Goal: Task Accomplishment & Management: Complete application form

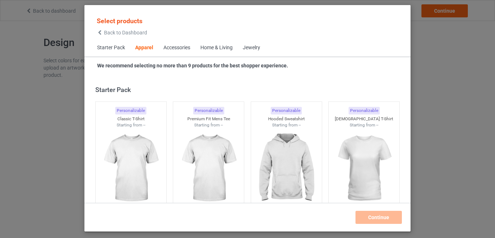
scroll to position [270, 0]
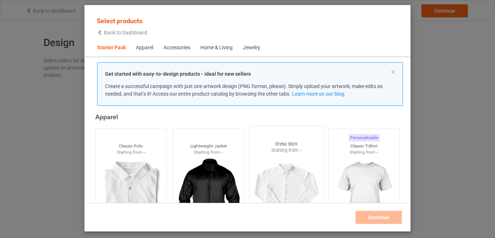
scroll to position [125, 0]
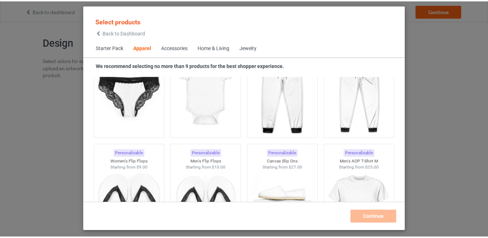
scroll to position [1030, 0]
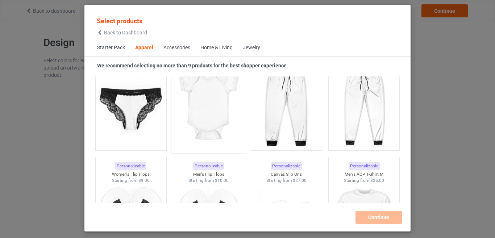
click at [225, 121] on img at bounding box center [209, 106] width 68 height 85
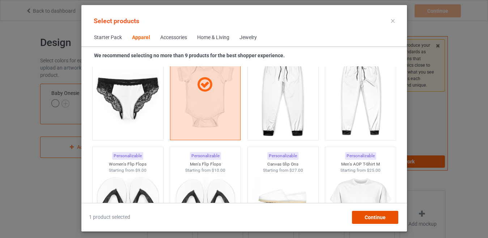
click at [363, 219] on div "Continue" at bounding box center [375, 217] width 46 height 13
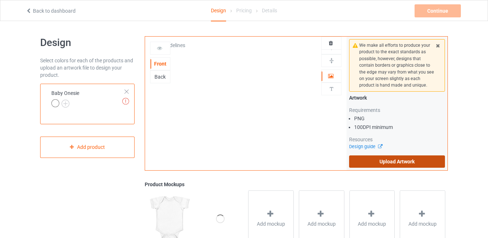
click at [386, 158] on label "Upload Artwork" at bounding box center [397, 161] width 96 height 12
click at [0, 0] on input "Upload Artwork" at bounding box center [0, 0] width 0 height 0
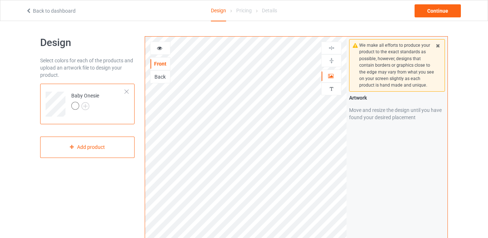
click at [437, 44] on icon at bounding box center [438, 44] width 6 height 5
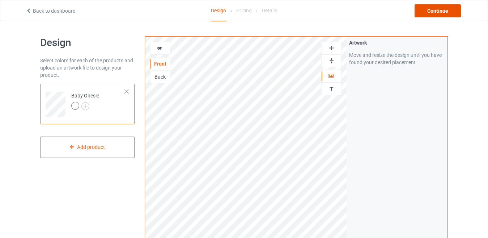
click at [442, 11] on div "Continue" at bounding box center [438, 10] width 46 height 13
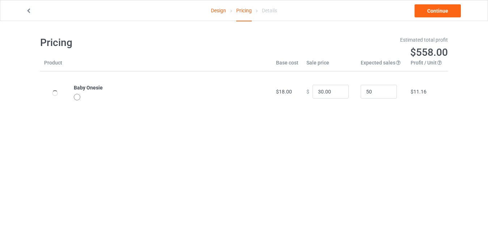
click at [215, 12] on link "Design" at bounding box center [218, 10] width 15 height 20
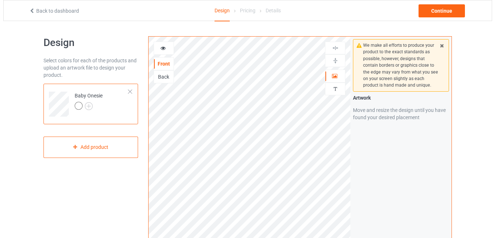
scroll to position [181, 0]
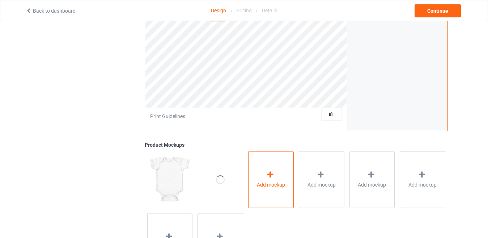
click at [272, 168] on div "Add mockup" at bounding box center [271, 179] width 46 height 57
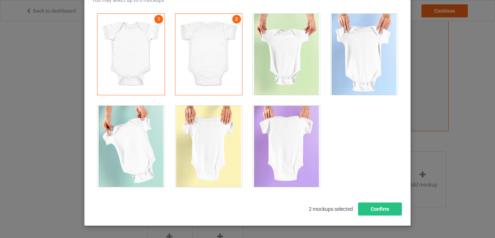
scroll to position [68, 0]
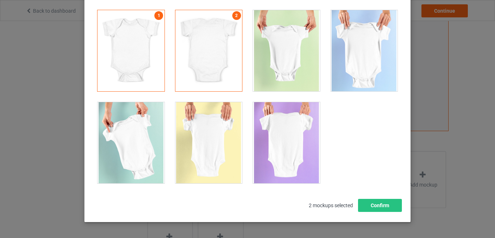
click at [280, 56] on div at bounding box center [286, 50] width 67 height 81
click at [361, 55] on div at bounding box center [364, 50] width 67 height 81
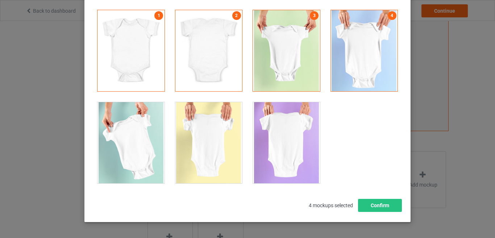
click at [133, 130] on div at bounding box center [130, 142] width 67 height 81
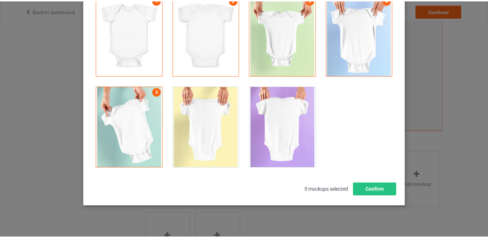
scroll to position [92, 0]
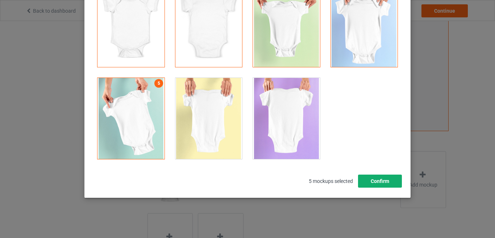
click at [372, 177] on button "Confirm" at bounding box center [380, 181] width 44 height 13
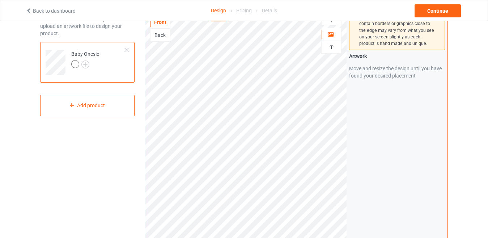
scroll to position [36, 0]
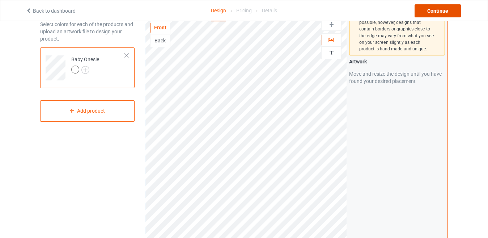
click at [427, 14] on div "Continue" at bounding box center [438, 10] width 46 height 13
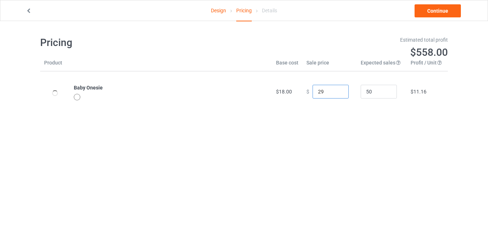
click at [338, 94] on input "29" at bounding box center [331, 92] width 36 height 14
click at [338, 94] on input "28" at bounding box center [331, 92] width 36 height 14
click at [338, 94] on input "27" at bounding box center [331, 92] width 36 height 14
click at [338, 94] on input "26" at bounding box center [331, 92] width 36 height 14
click at [338, 94] on input "25" at bounding box center [331, 92] width 36 height 14
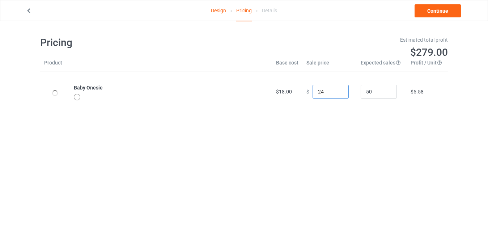
click at [338, 94] on input "24" at bounding box center [331, 92] width 36 height 14
type input "24.00"
click at [421, 13] on link "Continue" at bounding box center [438, 10] width 46 height 13
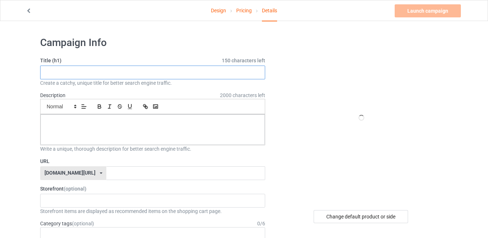
click at [57, 69] on input "text" at bounding box center [152, 73] width 225 height 14
paste input "Funny Baby Onesie"
type input "Funny Baby Onesie"
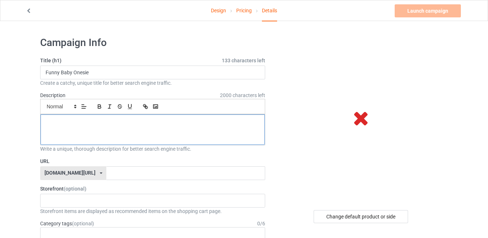
click at [62, 130] on div at bounding box center [153, 129] width 225 height 30
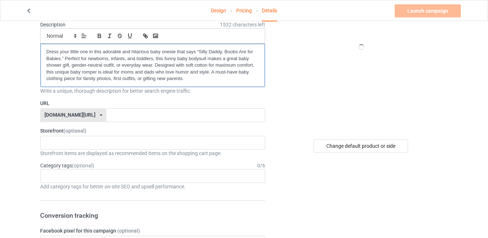
scroll to position [72, 0]
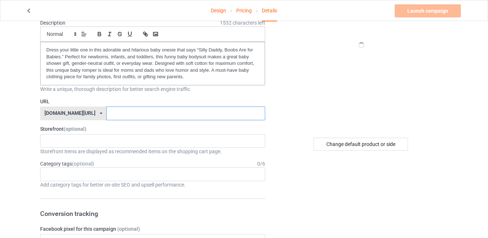
click at [121, 115] on input "text" at bounding box center [185, 113] width 159 height 14
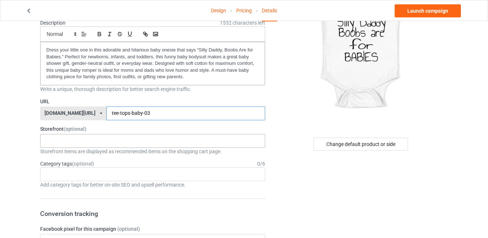
type input "tee-tops-baby-03"
click at [88, 138] on div "TOPS-TEE 68028ed44c8a54002e9ad4be" at bounding box center [152, 141] width 225 height 14
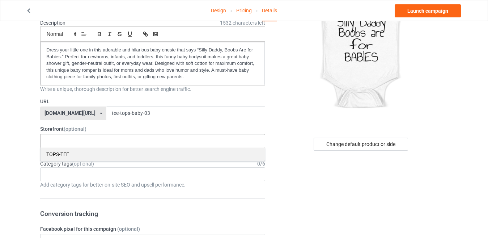
click at [57, 156] on div "TOPS-TEE" at bounding box center [153, 153] width 225 height 13
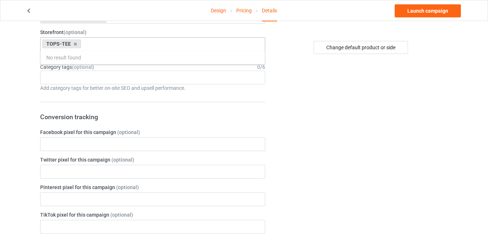
scroll to position [181, 0]
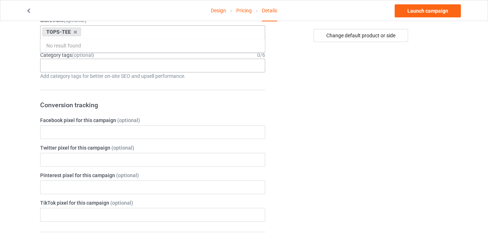
click at [84, 66] on div "Age > [DEMOGRAPHIC_DATA] > 1 Age > [DEMOGRAPHIC_DATA] Months > 1 Month Age > [D…" at bounding box center [152, 66] width 225 height 14
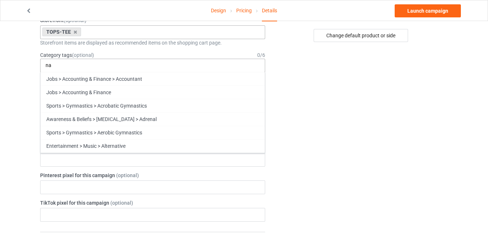
type input "n"
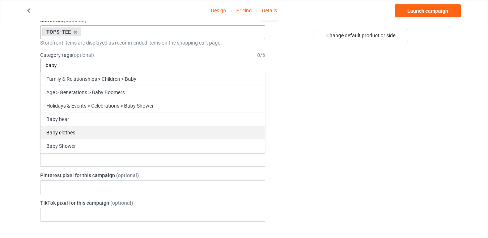
type input "baby"
click at [75, 135] on div "Baby clothes" at bounding box center [153, 132] width 225 height 13
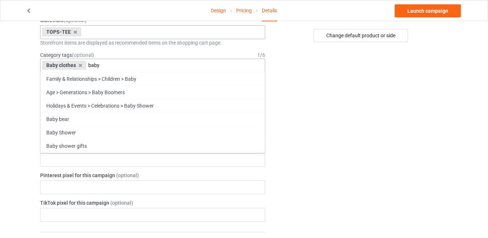
type input "baby"
click at [85, 154] on input "text" at bounding box center [152, 160] width 225 height 14
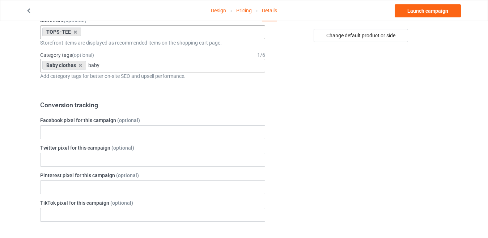
click at [107, 66] on div "Baby clothes baby Family & Relationships > Children > Baby Age > Generations > …" at bounding box center [152, 66] width 225 height 14
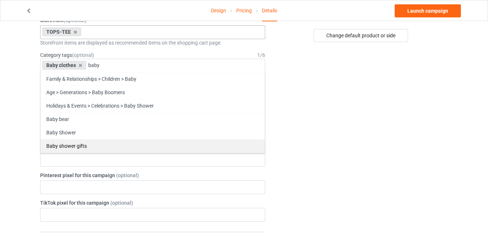
click at [79, 148] on div "Baby shower gifts" at bounding box center [153, 145] width 225 height 13
type input "baby"
click at [99, 140] on div "Funny baby onesies" at bounding box center [153, 145] width 225 height 13
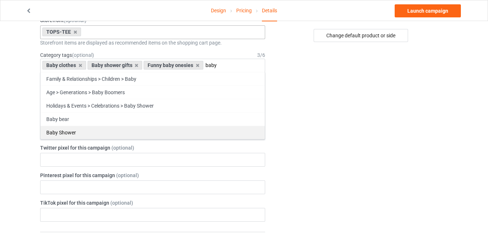
type input "baby"
click at [111, 130] on div "Baby Shower" at bounding box center [153, 132] width 225 height 13
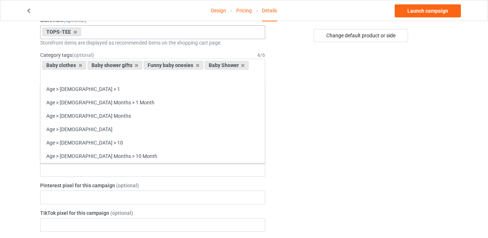
click at [314, 93] on div "Change default product or side" at bounding box center [361, 226] width 183 height 753
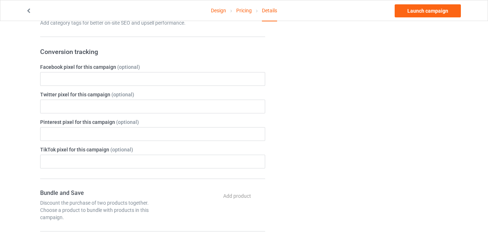
scroll to position [253, 0]
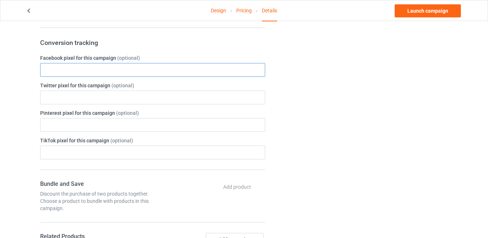
click at [99, 72] on input "text" at bounding box center [152, 70] width 225 height 14
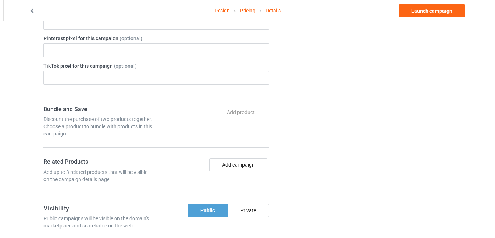
scroll to position [362, 0]
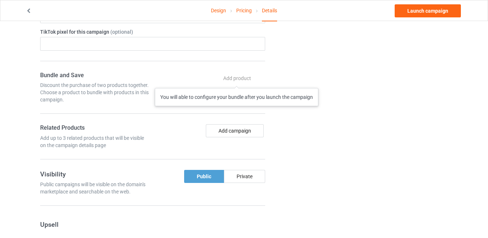
click at [237, 81] on div "Add product You will able to configure your bundle after you launch the campaign" at bounding box center [238, 78] width 55 height 13
click at [232, 130] on button "Add campaign" at bounding box center [235, 130] width 58 height 13
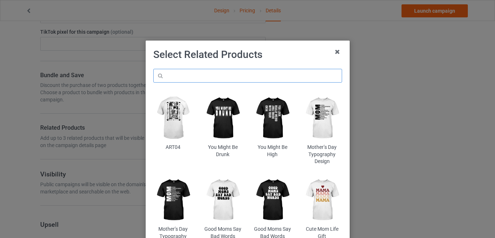
click at [224, 76] on input "text" at bounding box center [247, 76] width 189 height 14
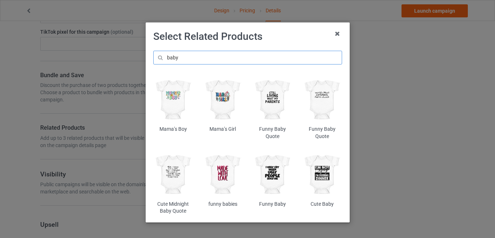
scroll to position [36, 0]
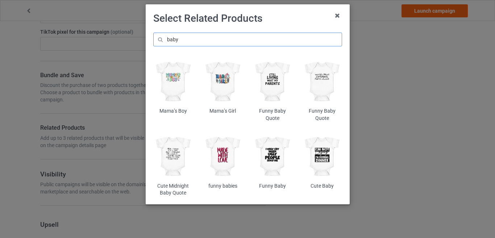
type input "baby"
click at [283, 173] on img at bounding box center [271, 156] width 39 height 49
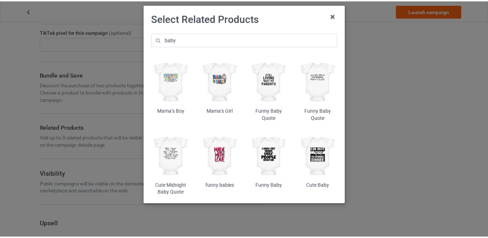
scroll to position [0, 0]
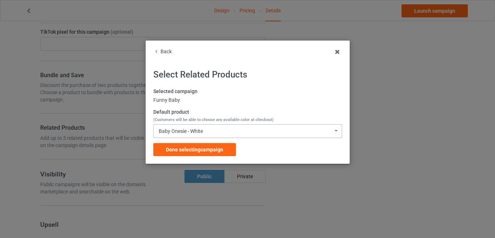
click at [333, 131] on icon at bounding box center [335, 131] width 9 height 12
click at [186, 98] on div "Funny Baby" at bounding box center [247, 100] width 189 height 7
click at [197, 99] on div "Funny Baby" at bounding box center [247, 100] width 189 height 7
click at [196, 92] on label "Selected campaign" at bounding box center [247, 91] width 189 height 7
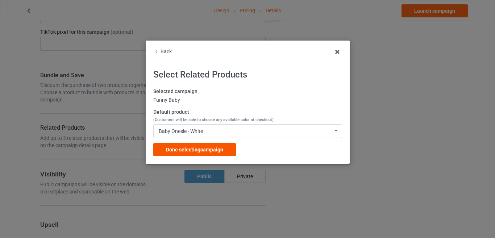
click at [207, 150] on span "Done selecting campaign" at bounding box center [194, 150] width 57 height 6
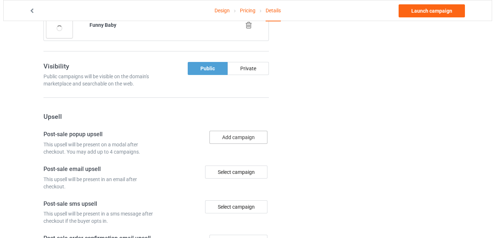
scroll to position [579, 0]
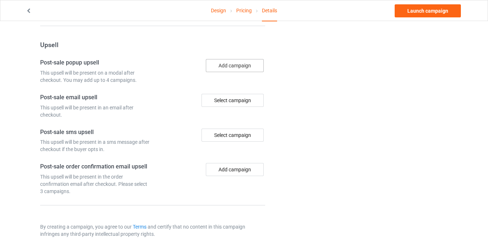
click at [224, 68] on button "Add campaign" at bounding box center [235, 65] width 58 height 13
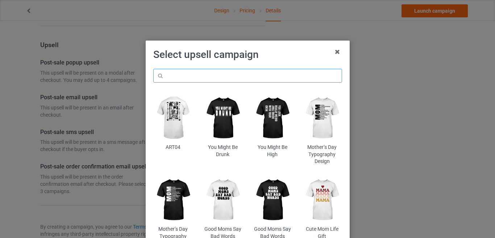
click at [211, 72] on input "text" at bounding box center [247, 76] width 189 height 14
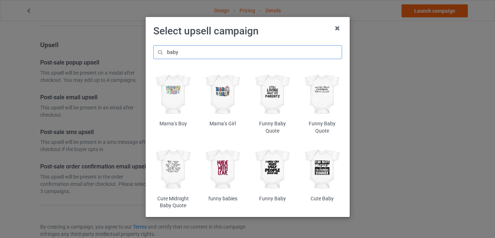
scroll to position [36, 0]
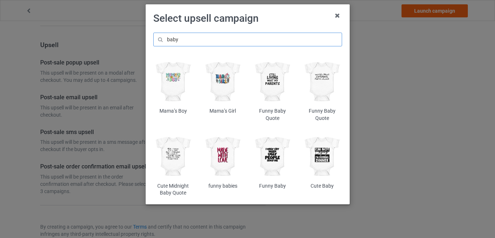
type input "baby"
click at [217, 161] on img at bounding box center [222, 156] width 39 height 49
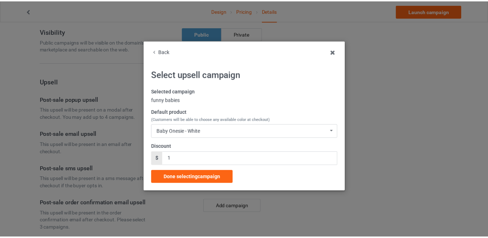
scroll to position [579, 0]
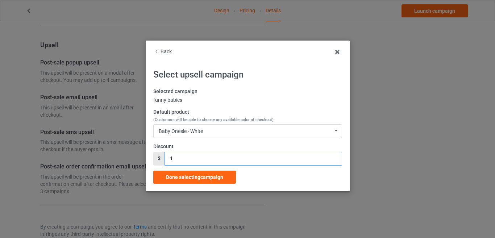
click at [189, 157] on input "1" at bounding box center [252, 159] width 177 height 14
drag, startPoint x: 189, startPoint y: 157, endPoint x: 160, endPoint y: 153, distance: 29.2
click at [160, 153] on div "$ 1" at bounding box center [247, 159] width 189 height 14
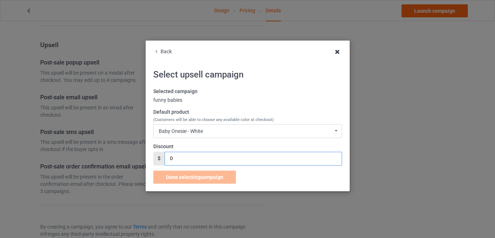
type input "0"
click at [338, 50] on icon at bounding box center [337, 52] width 12 height 12
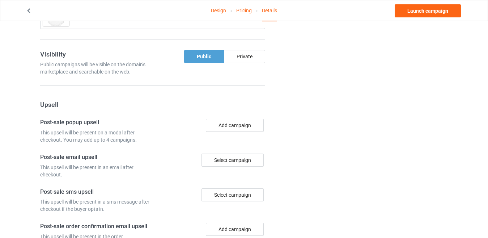
scroll to position [506, 0]
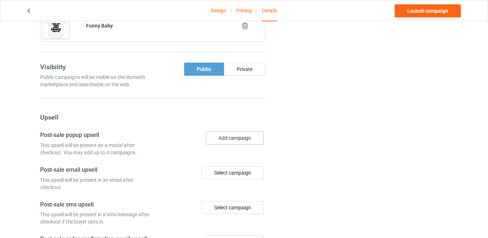
click at [229, 137] on button "Add campaign" at bounding box center [235, 137] width 58 height 13
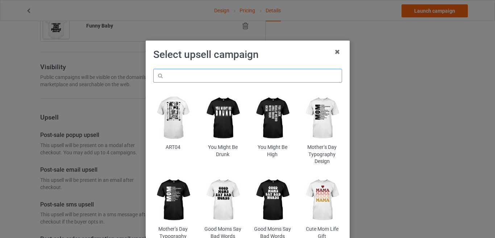
click at [227, 72] on input "text" at bounding box center [247, 76] width 189 height 14
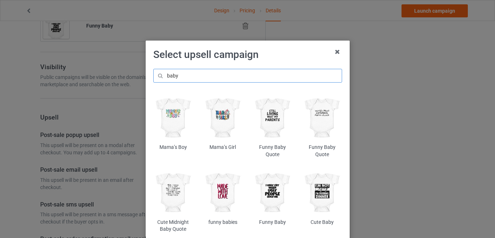
type input "baby"
click at [262, 196] on img at bounding box center [271, 192] width 39 height 49
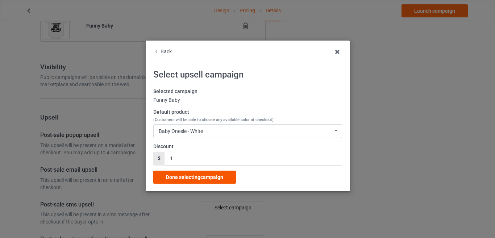
click at [198, 180] on span "Done selecting campaign" at bounding box center [194, 177] width 57 height 6
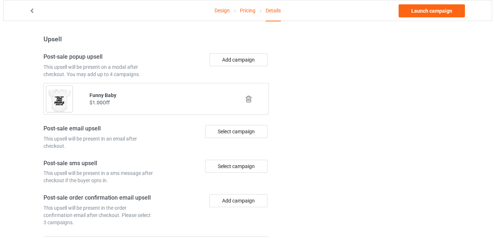
scroll to position [615, 0]
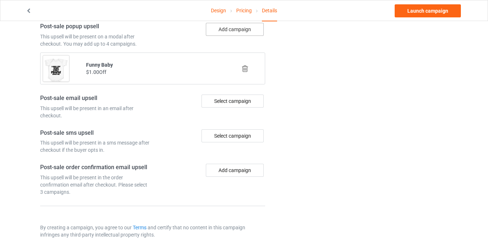
click at [239, 33] on button "Add campaign" at bounding box center [235, 29] width 58 height 13
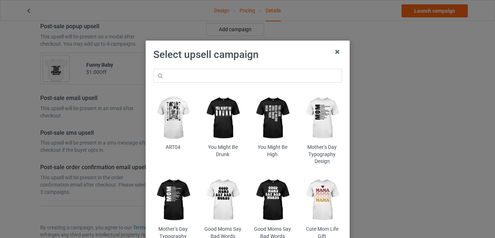
click at [333, 56] on icon at bounding box center [337, 52] width 12 height 12
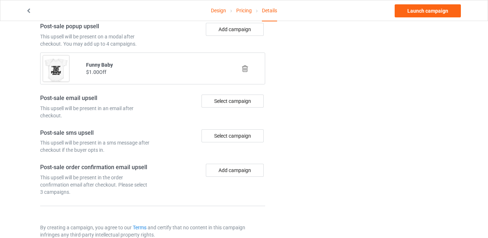
click at [246, 70] on icon at bounding box center [245, 69] width 9 height 8
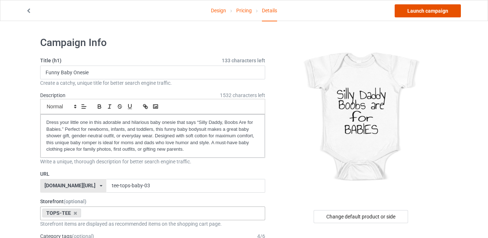
click at [419, 13] on link "Launch campaign" at bounding box center [428, 10] width 66 height 13
